Goal: Check status: Check status

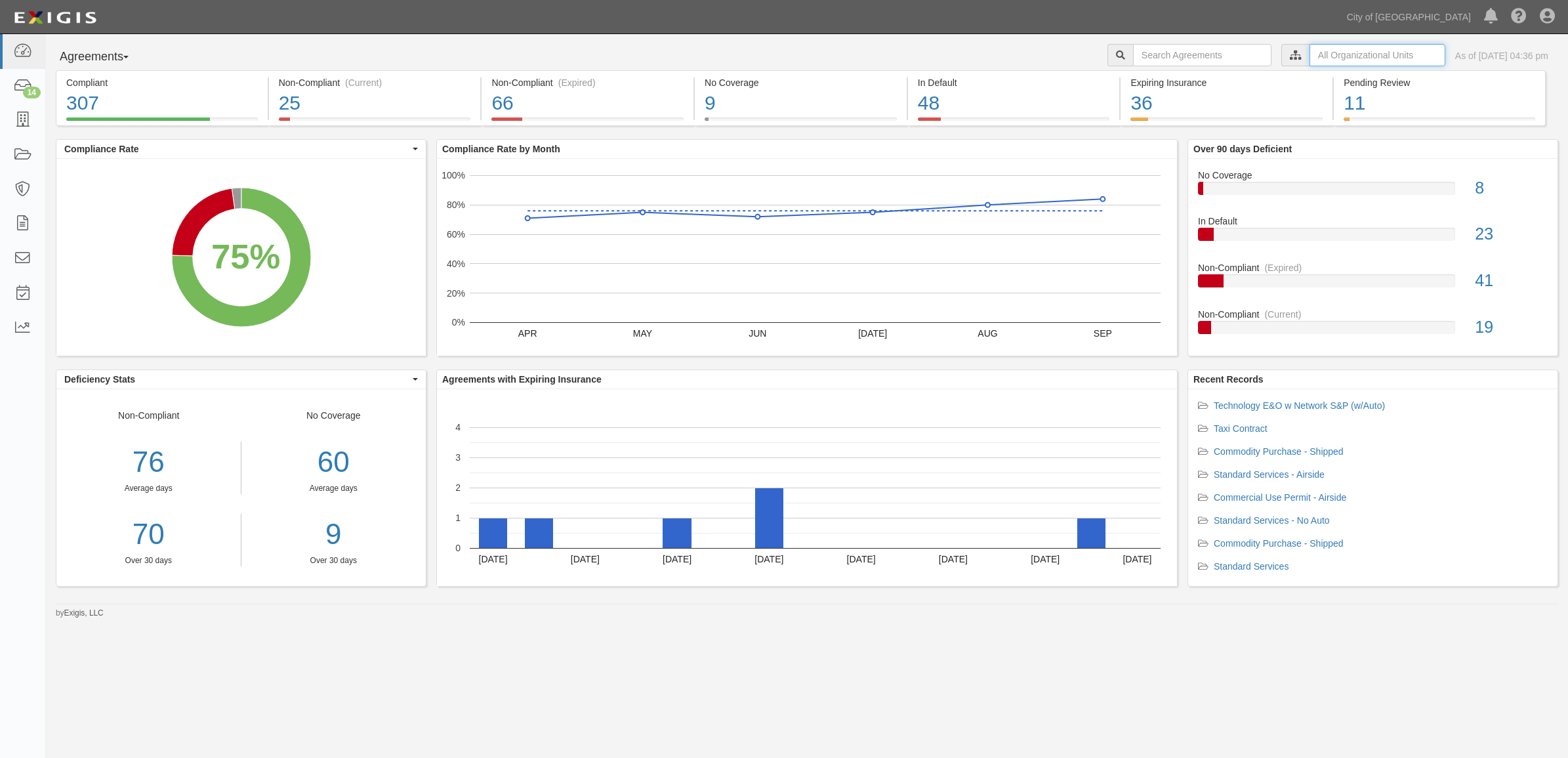
click at [1336, 53] on input "text" at bounding box center [1378, 55] width 136 height 22
click at [1159, 80] on icon at bounding box center [1158, 79] width 9 height 6
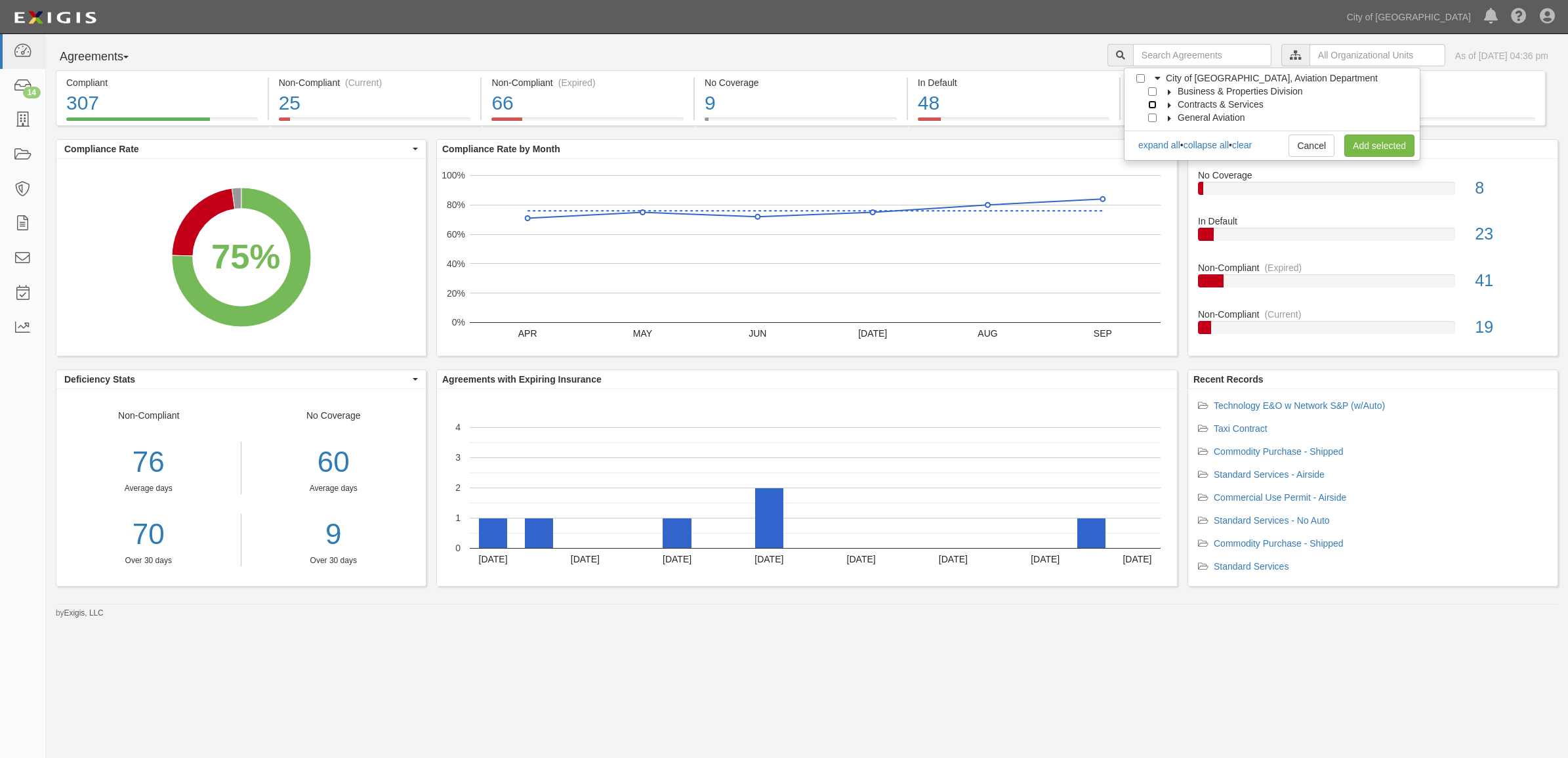
click at [1155, 105] on input "Contracts & Services" at bounding box center [1152, 104] width 9 height 9
checkbox input "true"
click at [1408, 152] on link "Add selected" at bounding box center [1379, 146] width 70 height 22
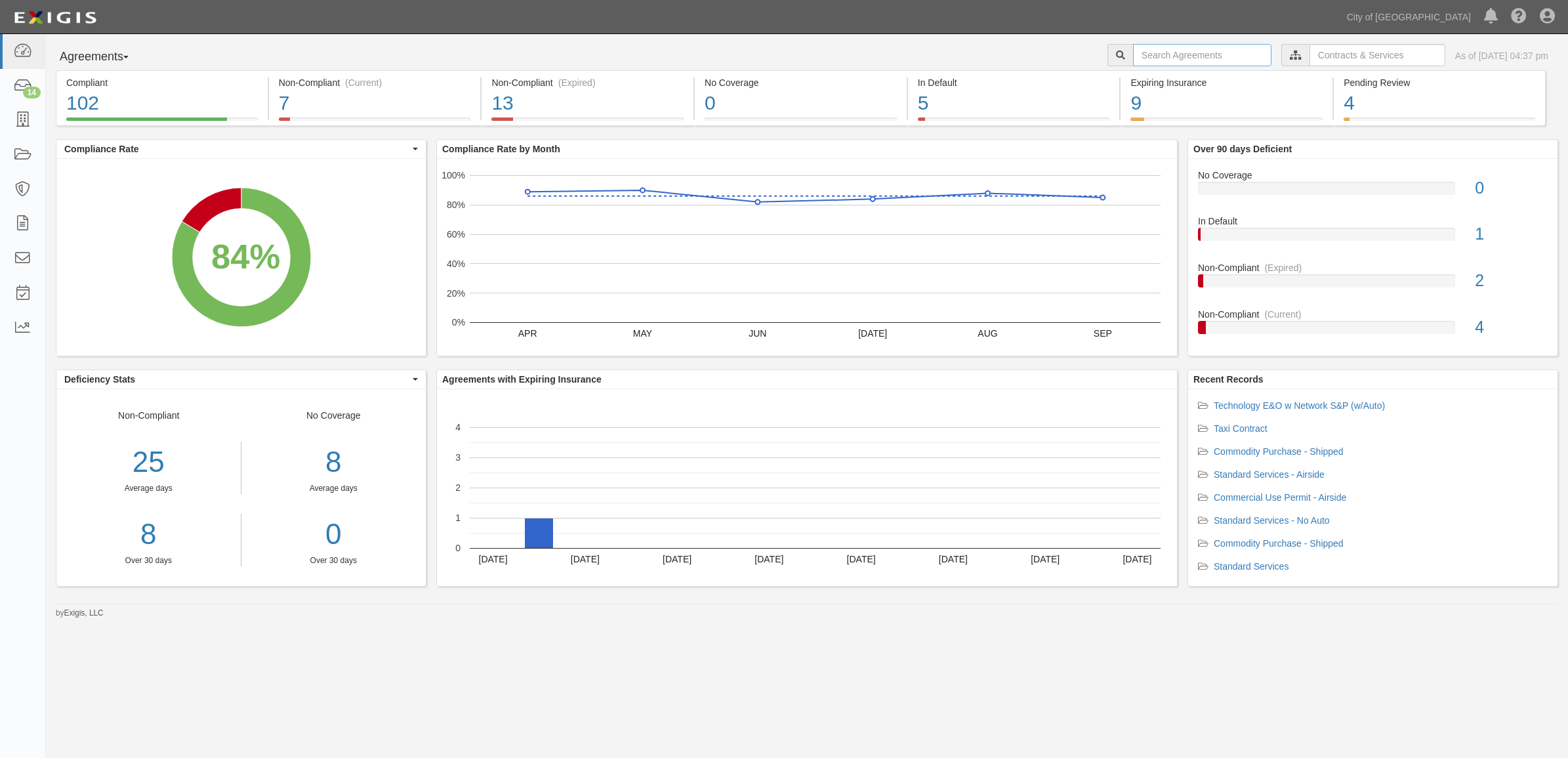
click at [1202, 51] on input "text" at bounding box center [1203, 55] width 138 height 22
type input "159584"
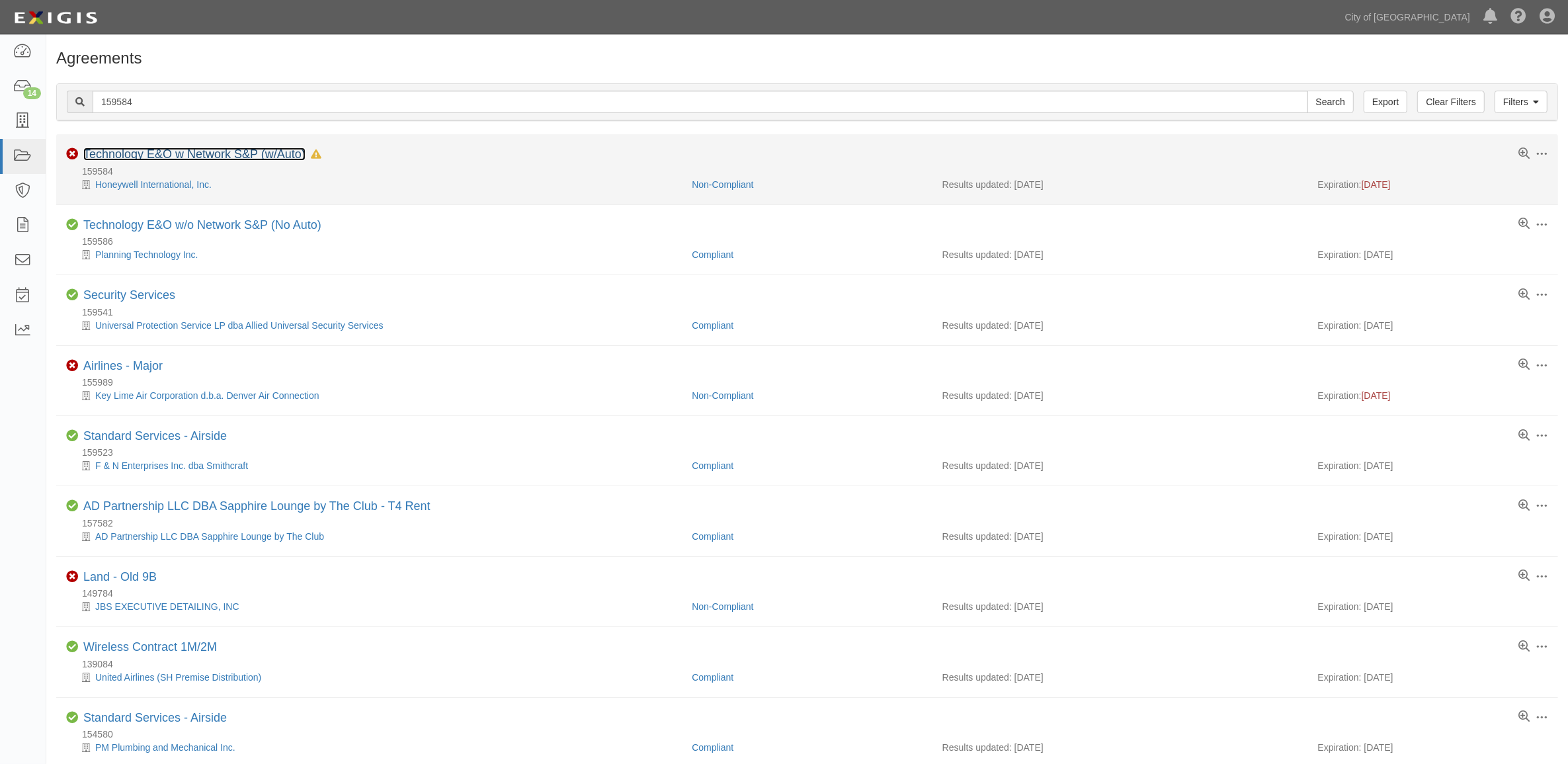
click at [226, 153] on link "Technology E&O w Network S&P (w/Auto)" at bounding box center [195, 154] width 222 height 13
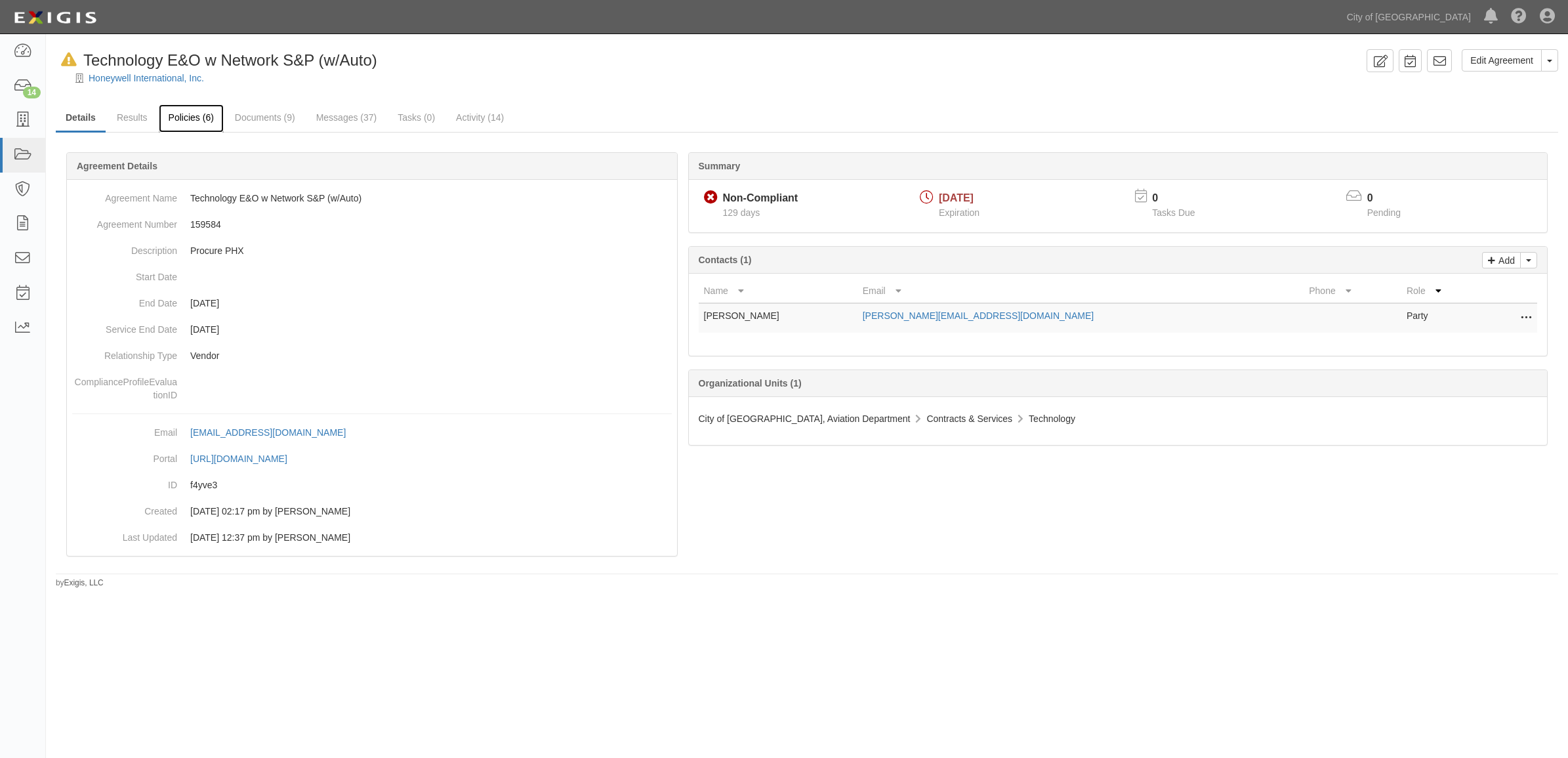
click at [217, 119] on link "Policies (6)" at bounding box center [191, 118] width 65 height 28
click at [273, 116] on link "Documents (9)" at bounding box center [265, 118] width 80 height 28
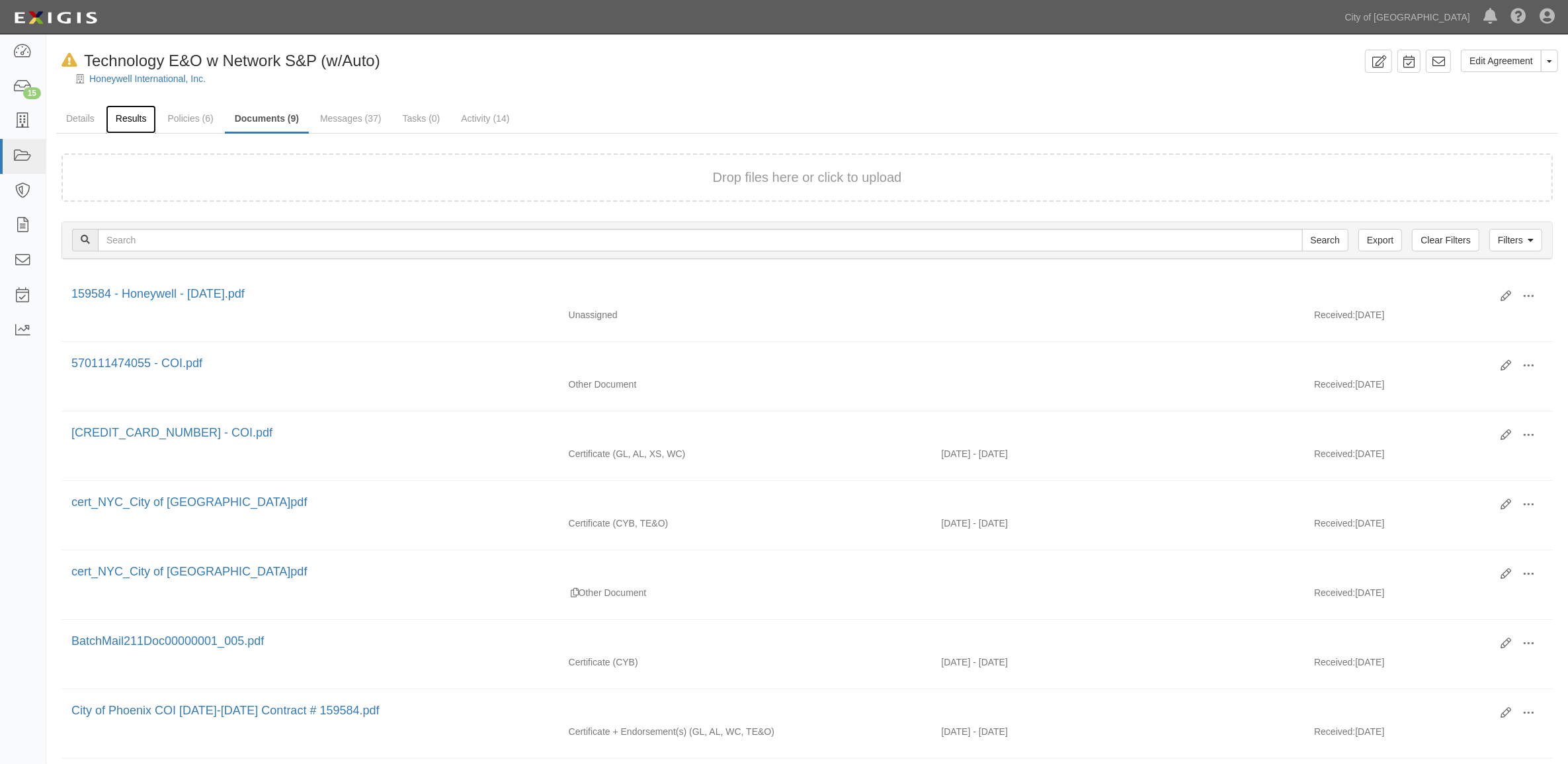
click at [137, 110] on link "Results" at bounding box center [131, 119] width 51 height 29
click at [20, 84] on icon at bounding box center [23, 87] width 19 height 15
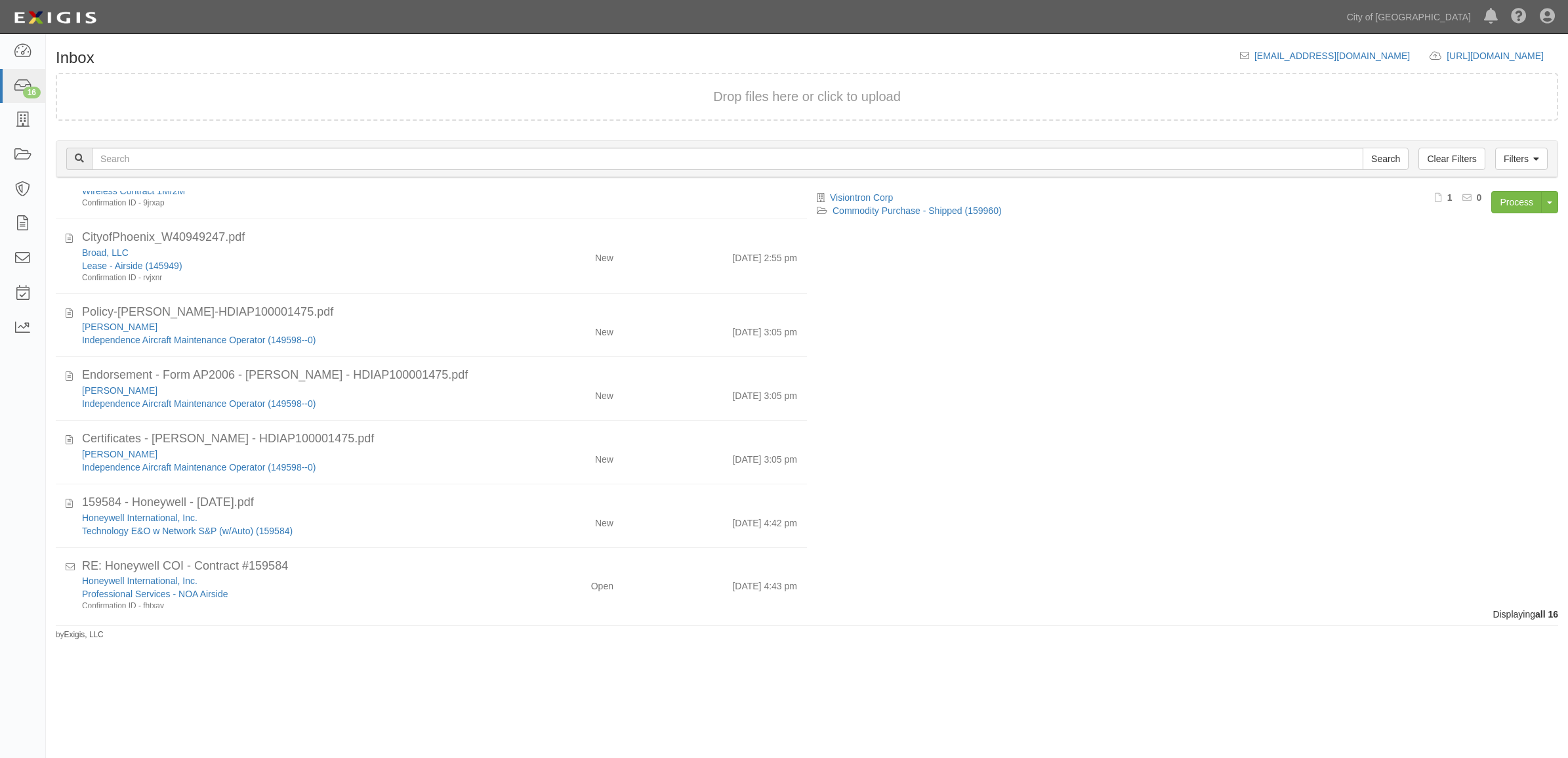
scroll to position [696, 0]
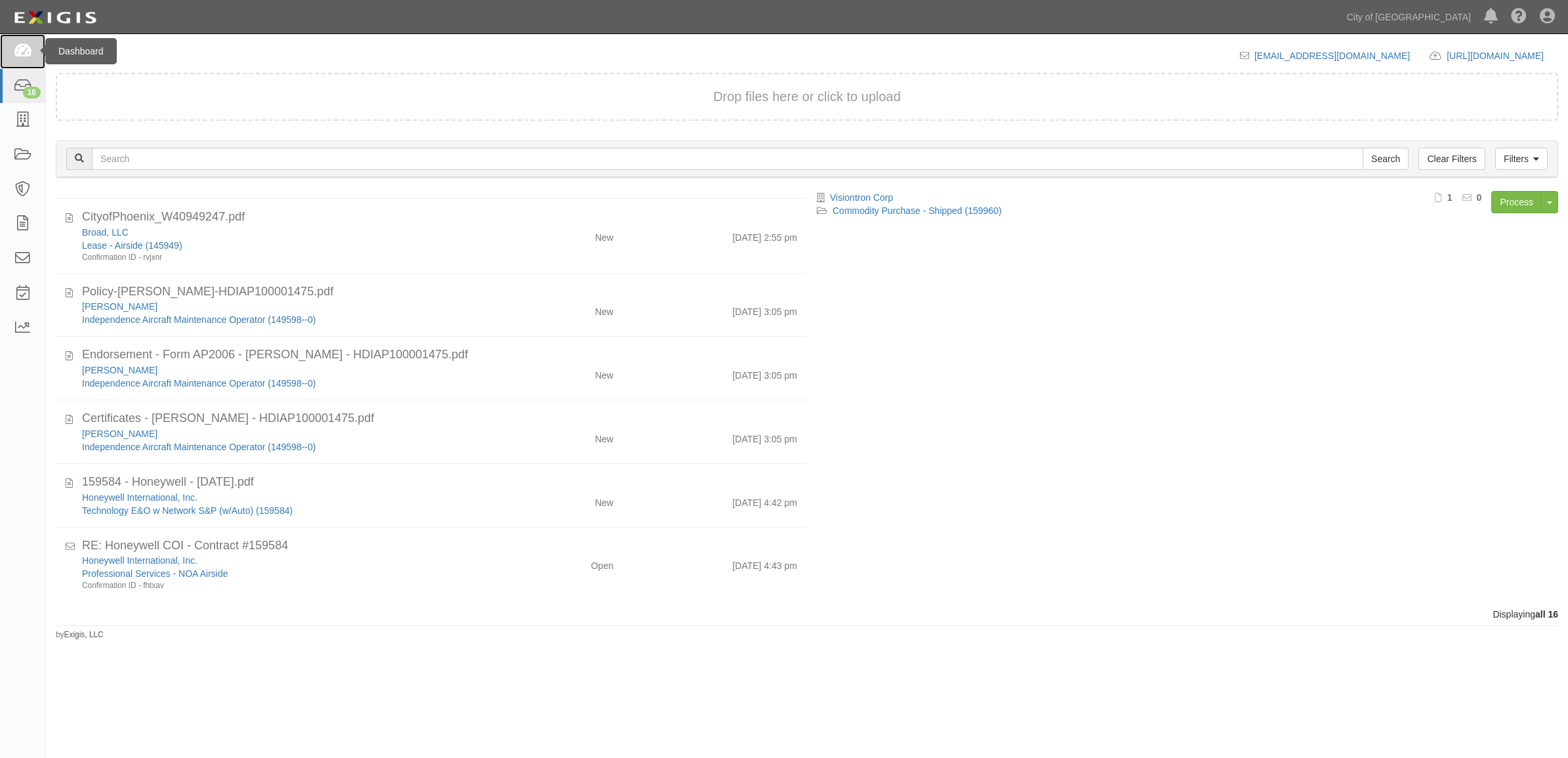
click at [31, 56] on icon at bounding box center [22, 51] width 18 height 15
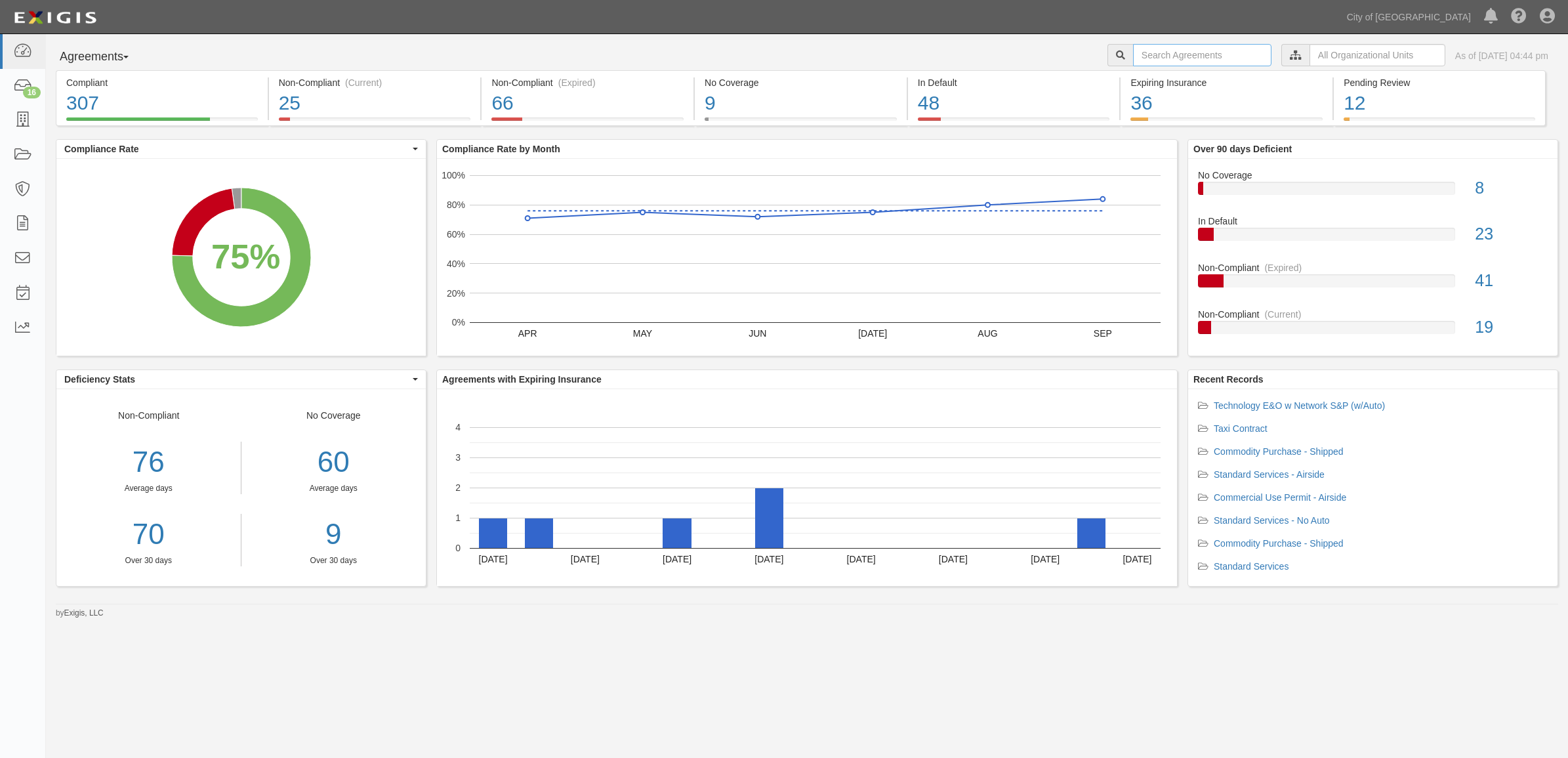
click at [1218, 57] on input "text" at bounding box center [1203, 55] width 138 height 22
type input "159584"
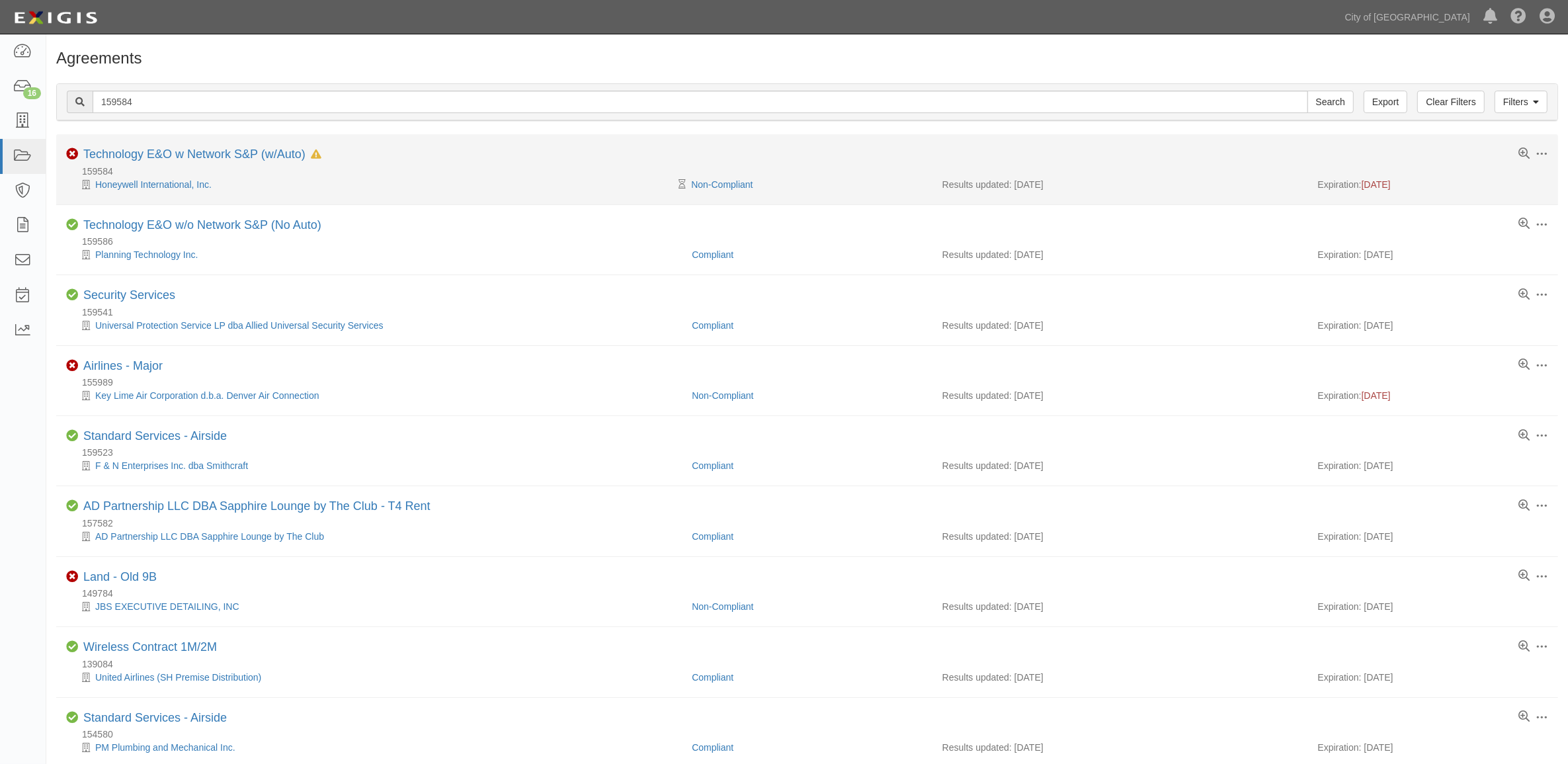
click at [210, 147] on li "Toggle Agreement Dropdown Edit Log activity Add task Send message Archive Non-C…" at bounding box center [807, 169] width 1502 height 70
click at [207, 154] on link "Technology E&O w Network S&P (w/Auto)" at bounding box center [195, 154] width 222 height 13
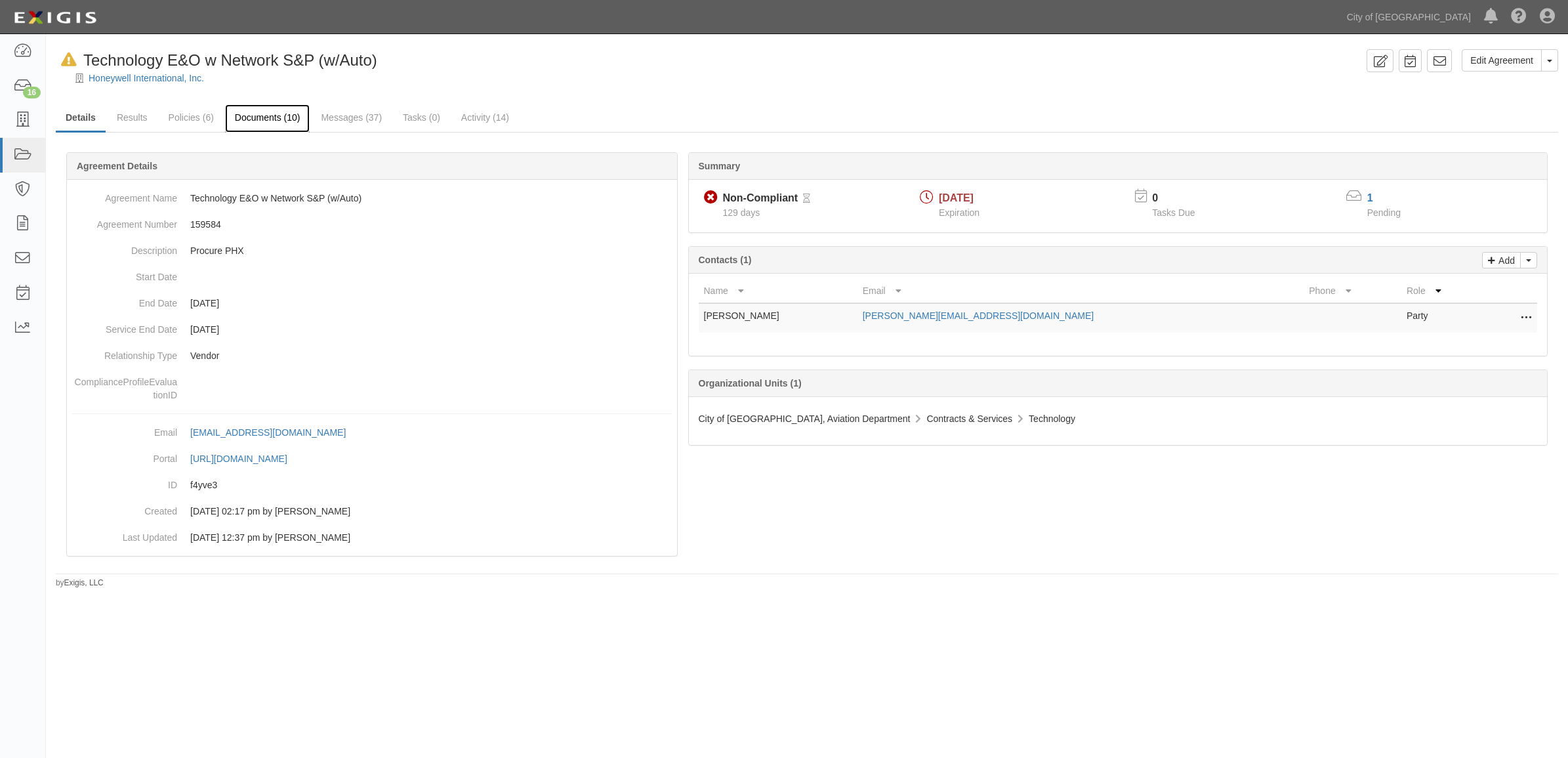
click at [282, 126] on link "Documents (10)" at bounding box center [268, 118] width 86 height 28
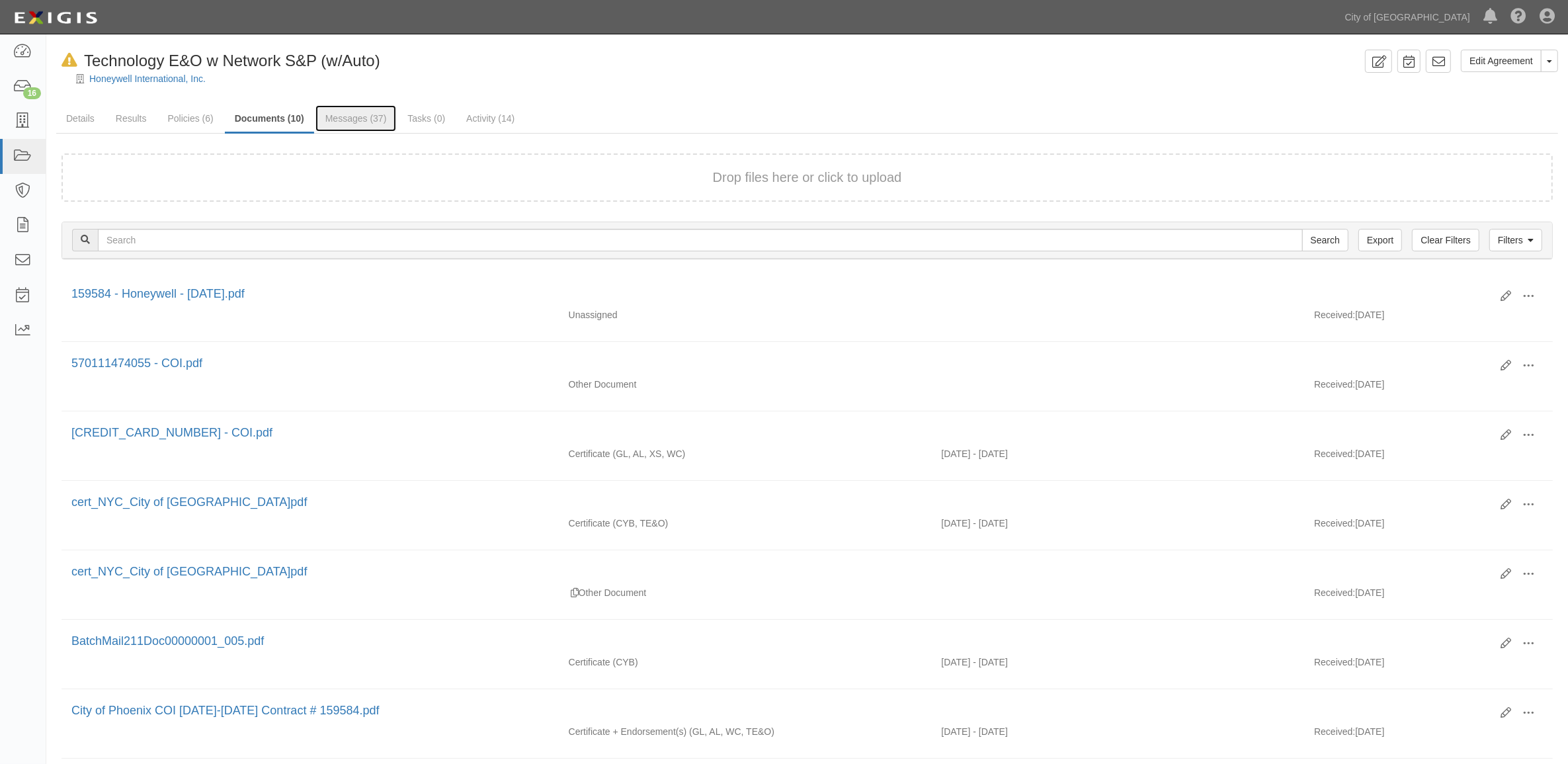
click at [355, 123] on link "Messages (37)" at bounding box center [356, 118] width 82 height 27
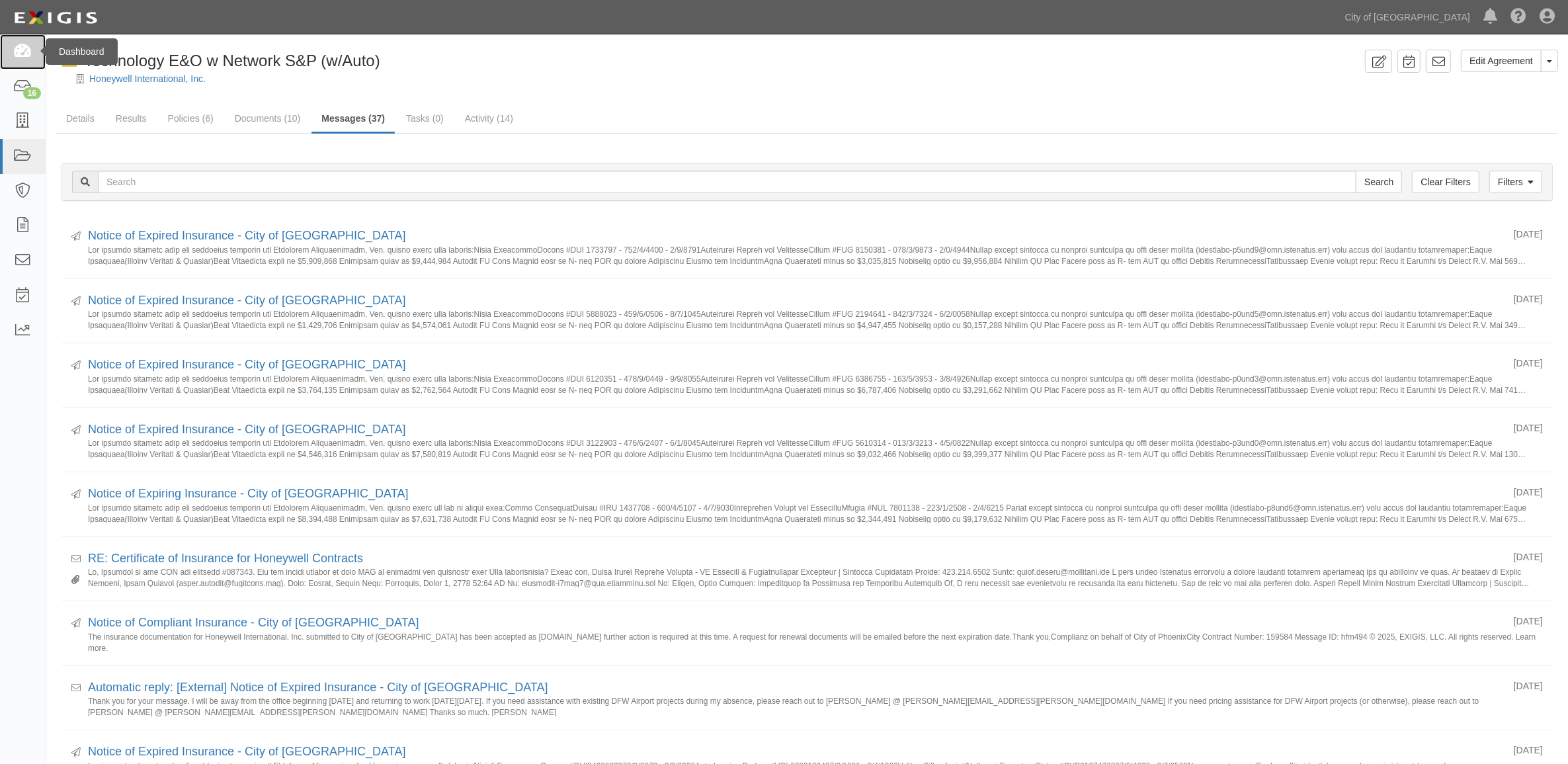
click at [20, 62] on link at bounding box center [23, 52] width 46 height 35
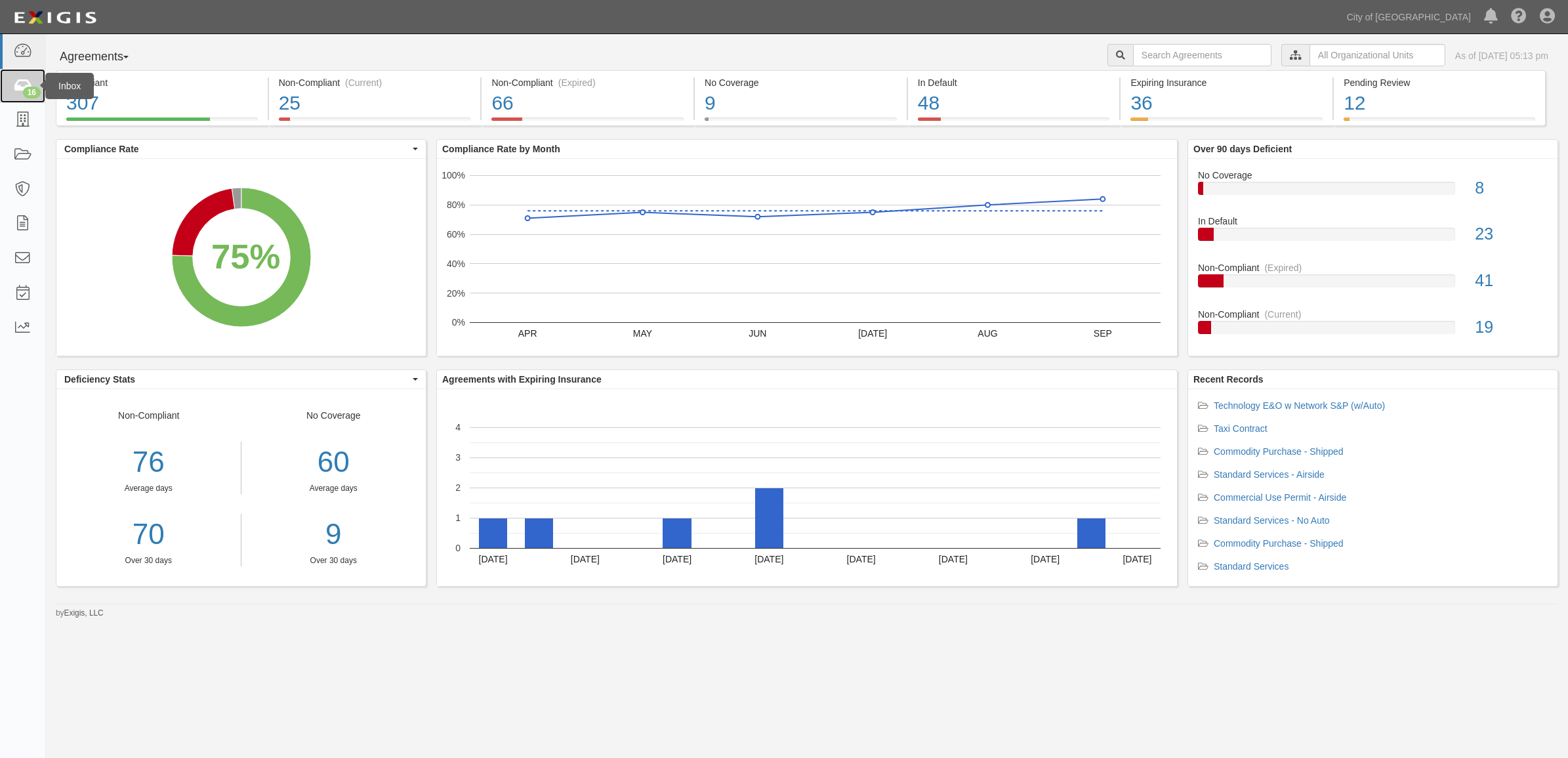
click at [27, 87] on div "16" at bounding box center [32, 93] width 18 height 12
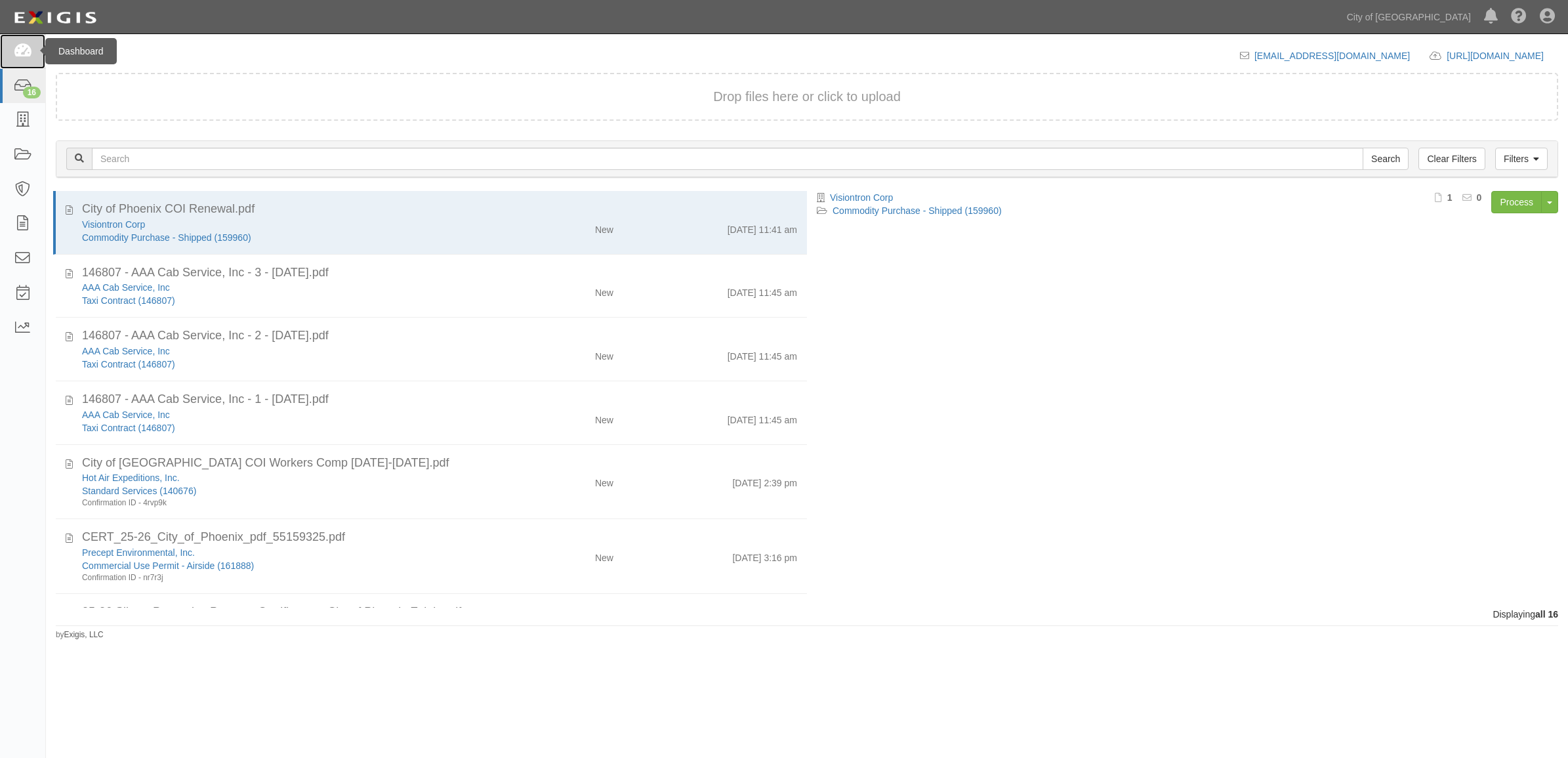
click at [30, 49] on icon at bounding box center [22, 51] width 18 height 15
